Goal: Find specific page/section: Find specific page/section

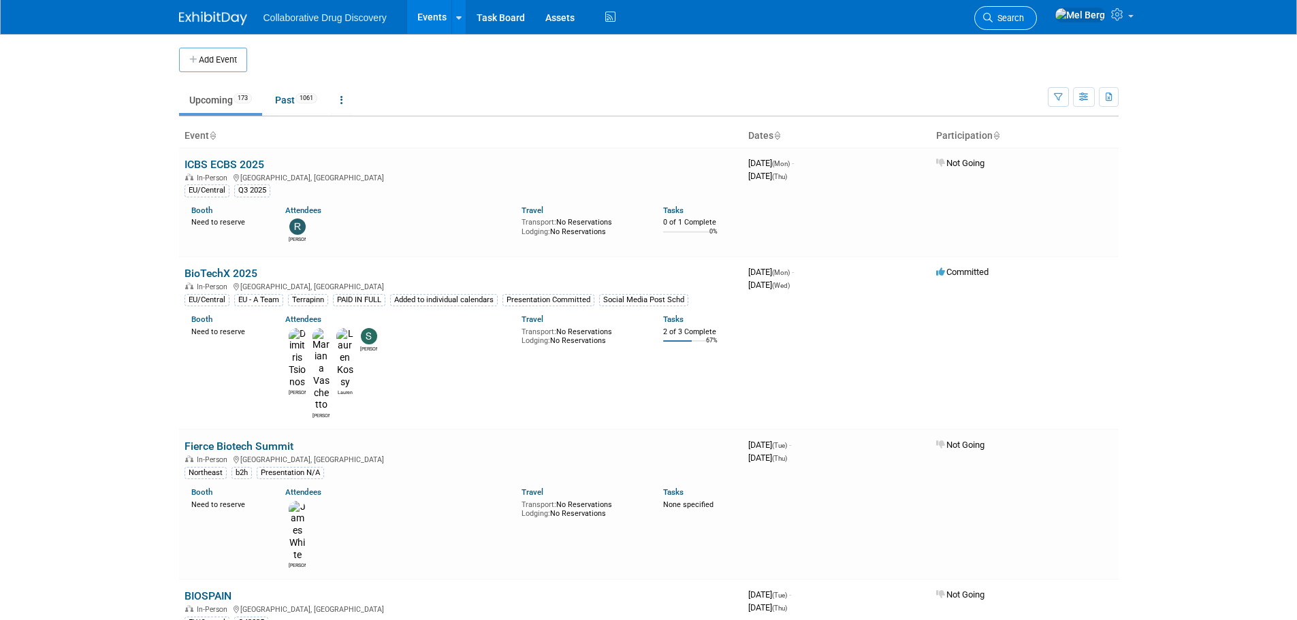
click at [1037, 19] on link "Search" at bounding box center [1005, 18] width 63 height 24
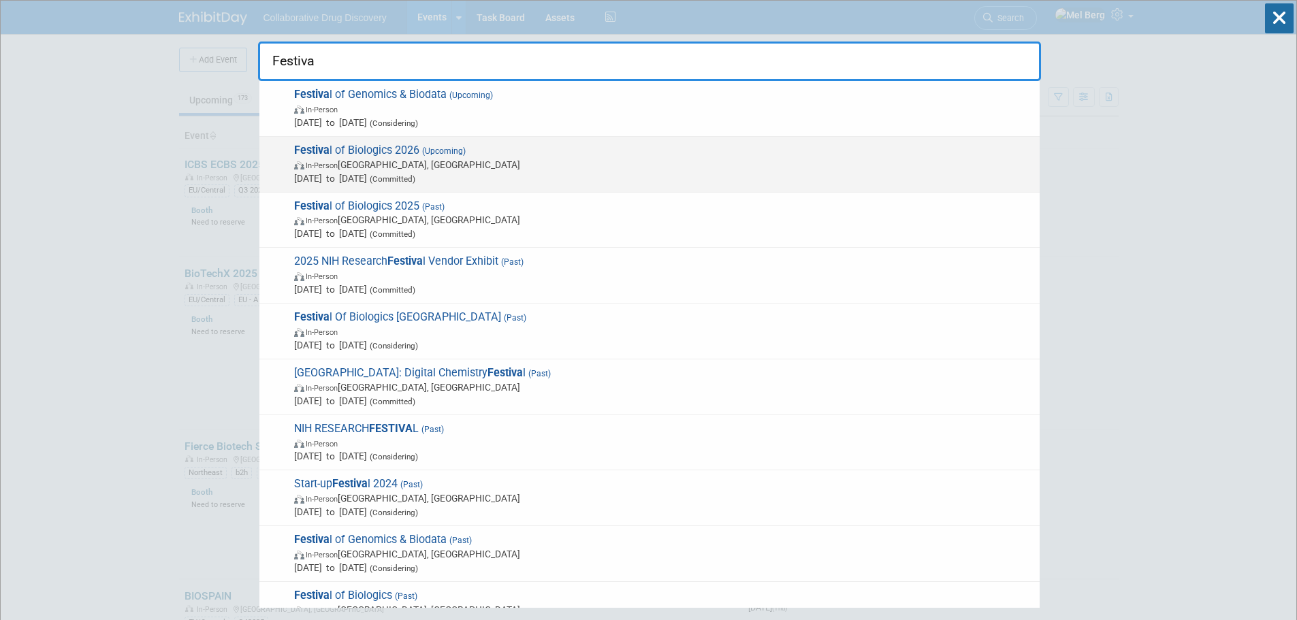
type input "Festiva"
click at [536, 154] on span "Festiva l of Biologics 2026 (Upcoming) In-Person Basel, Switzerland Oct 13, 202…" at bounding box center [661, 165] width 743 height 42
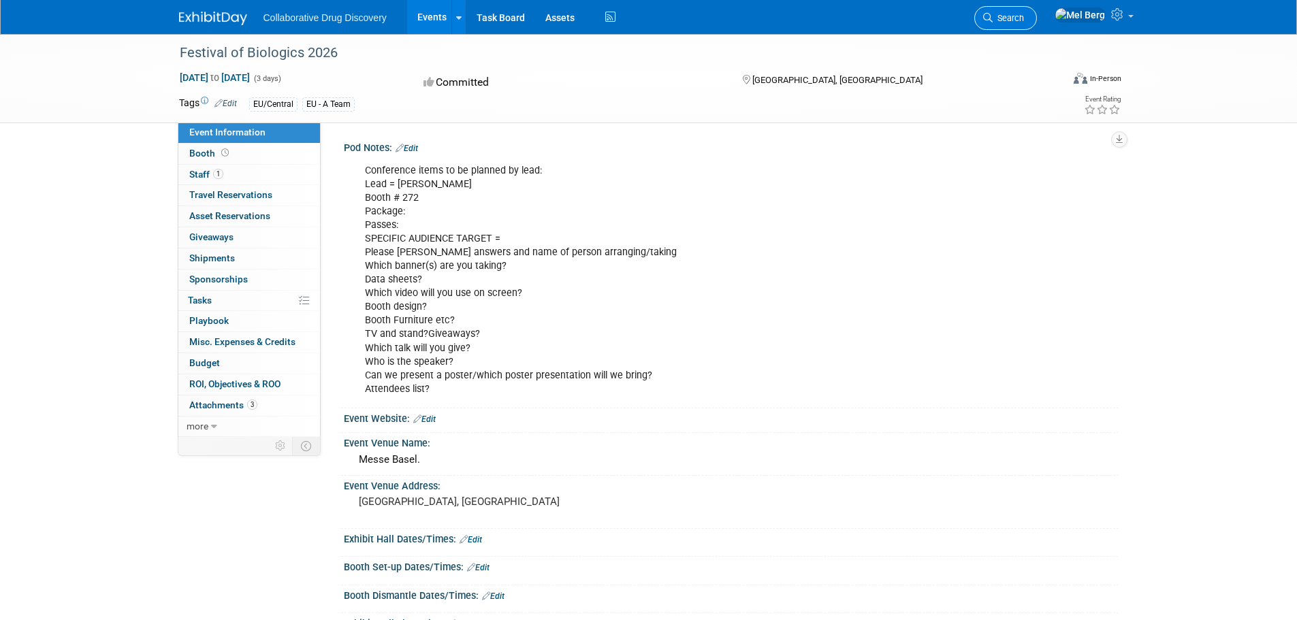
click at [1024, 16] on span "Search" at bounding box center [1007, 18] width 31 height 10
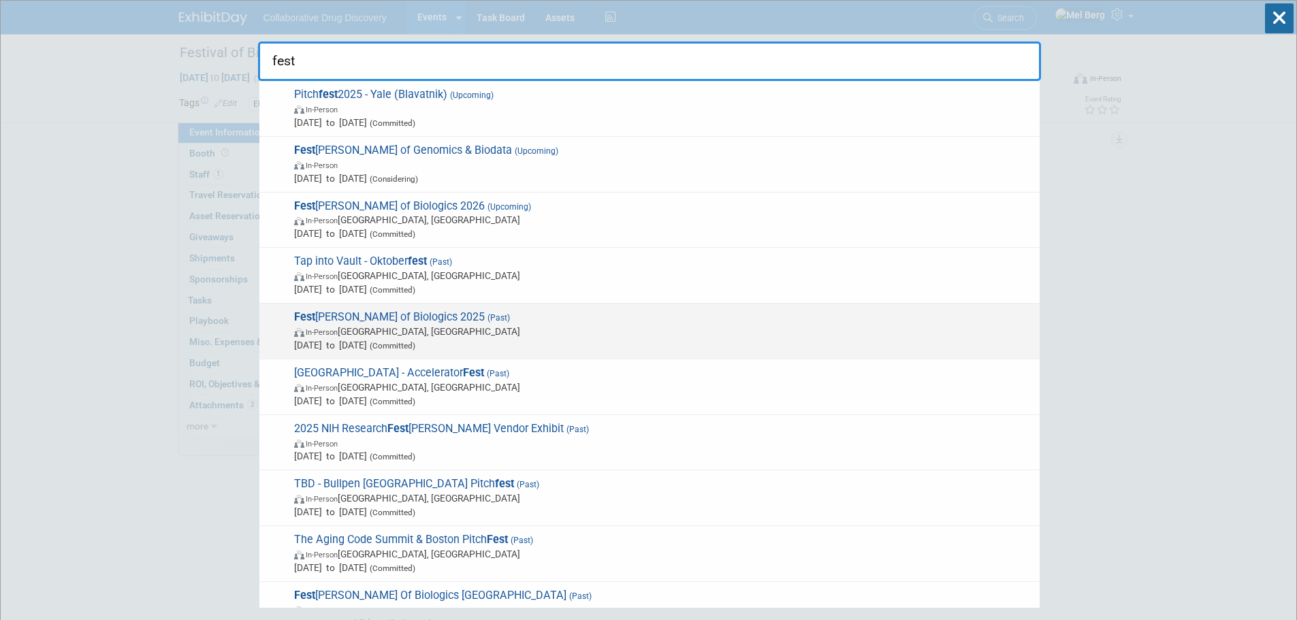
type input "fest"
click at [647, 319] on span "Fest ival of Biologics 2025 (Past) In-Person Basel, Switzerland Sep 30, 2025 to…" at bounding box center [661, 331] width 743 height 42
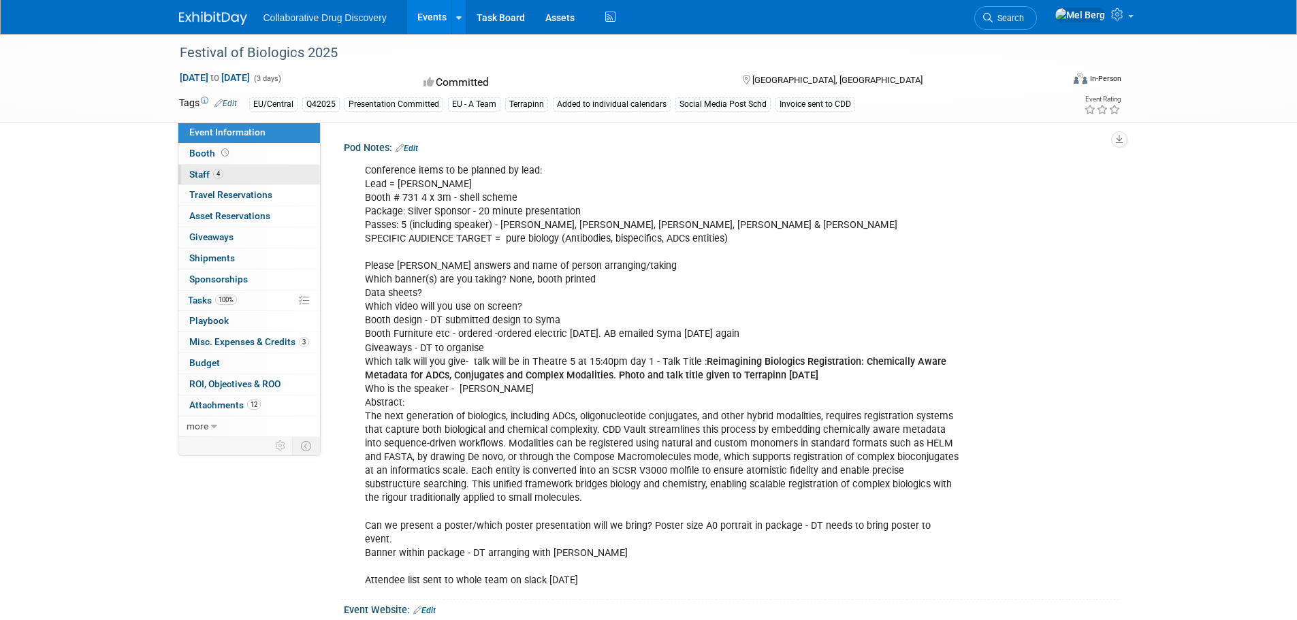
click at [205, 177] on span "Staff 4" at bounding box center [206, 174] width 34 height 11
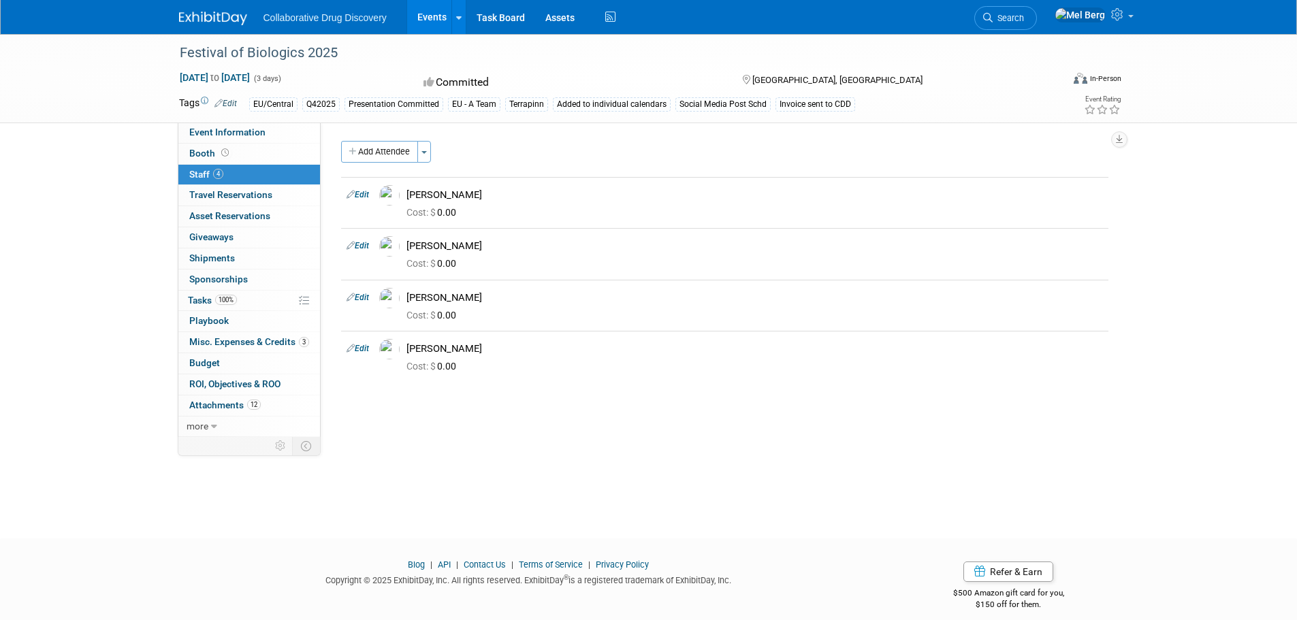
click at [1013, 12] on link "Search" at bounding box center [1005, 18] width 63 height 24
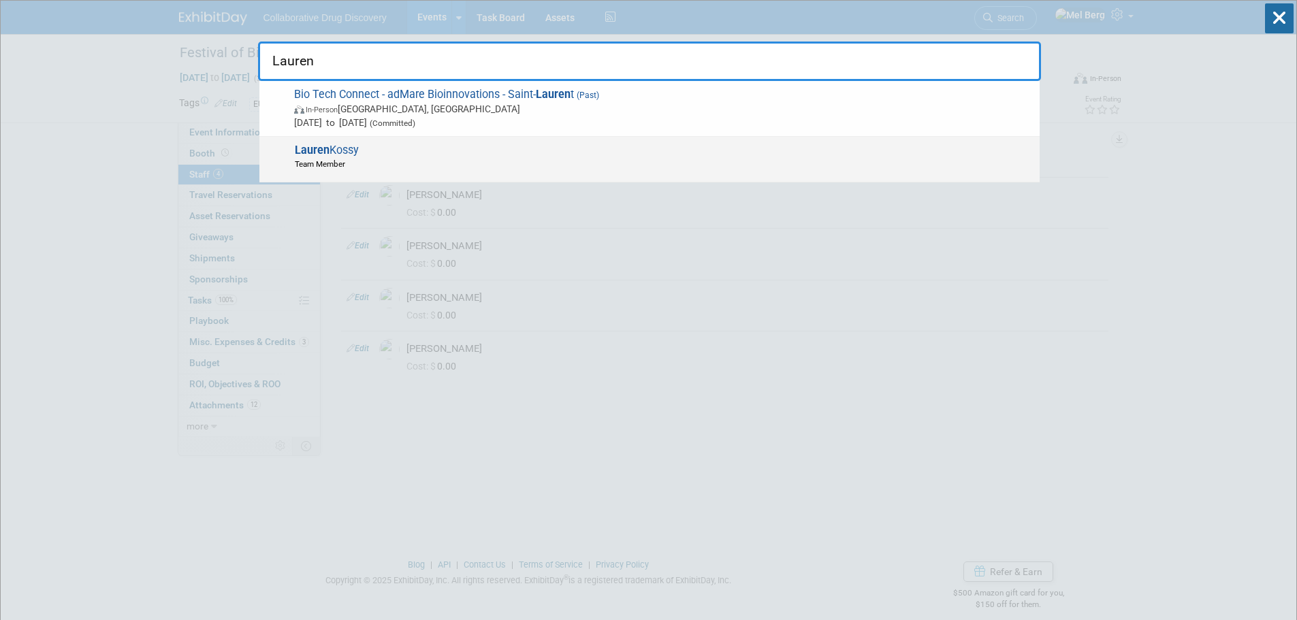
type input "Lauren"
click at [346, 170] on div "[PERSON_NAME] Team Member" at bounding box center [649, 160] width 780 height 46
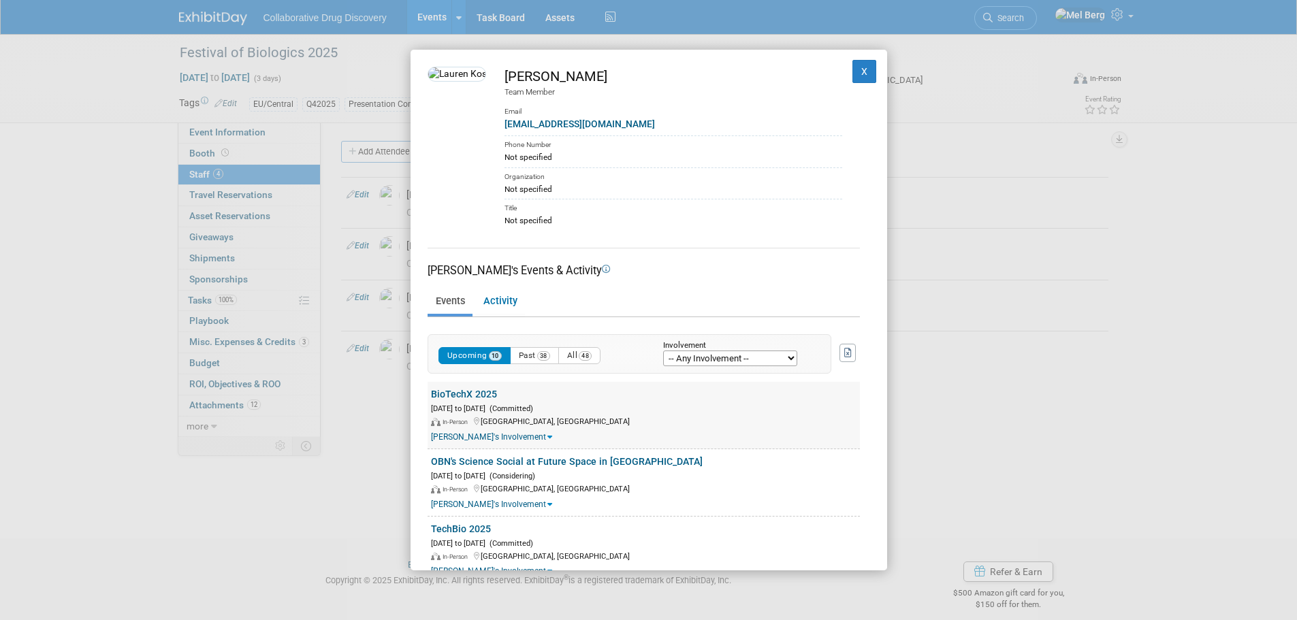
drag, startPoint x: 429, startPoint y: 391, endPoint x: 495, endPoint y: 387, distance: 66.1
click at [495, 387] on div "BioTechX 2025 [DATE] to [DATE] (Committed) In-Person [GEOGRAPHIC_DATA], [GEOGRA…" at bounding box center [643, 415] width 432 height 67
copy link "BioTechX 2025"
click at [857, 67] on button "X" at bounding box center [864, 71] width 25 height 23
